Goal: Task Accomplishment & Management: Manage account settings

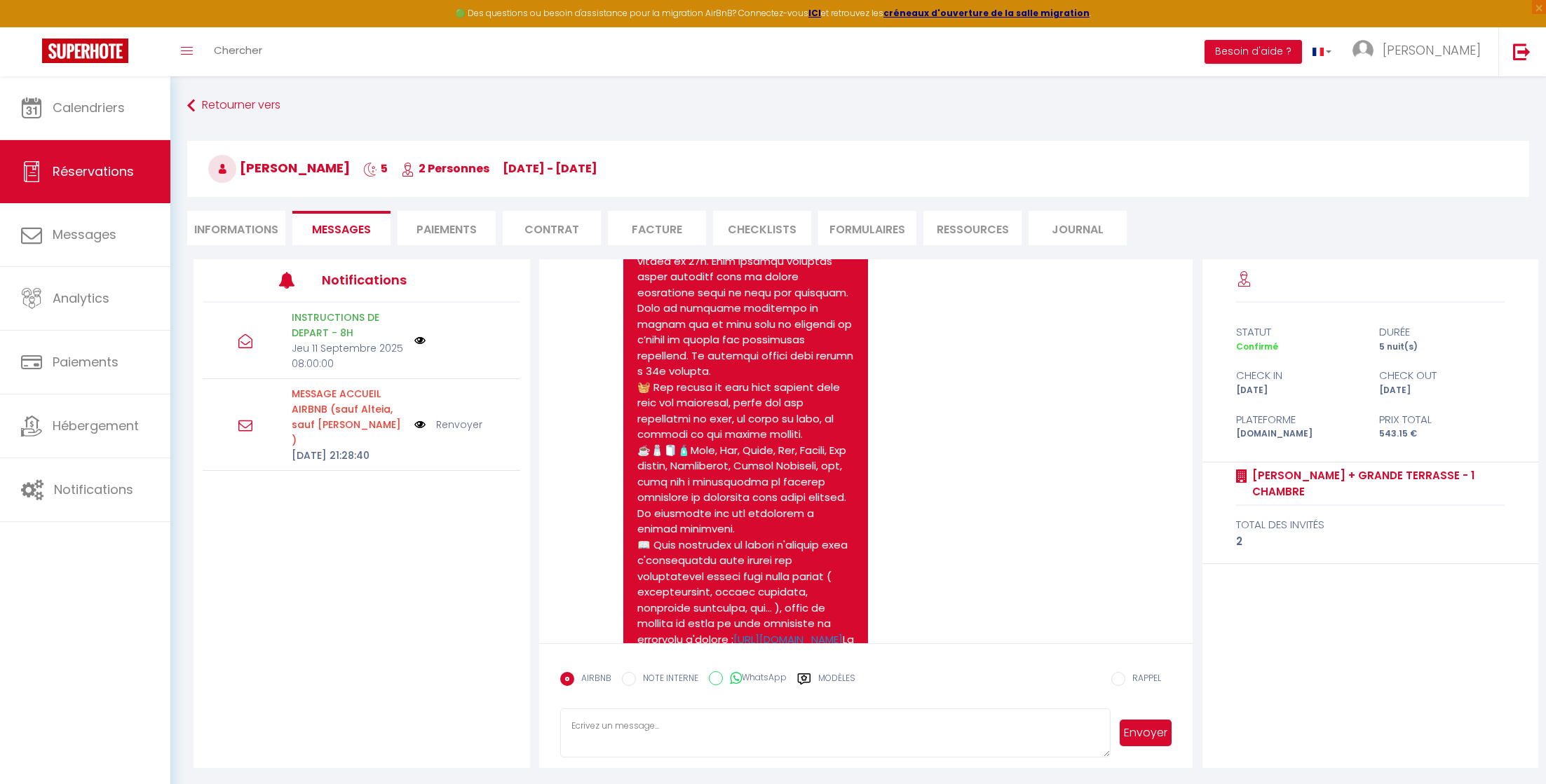
scroll to position [354, 0]
